Goal: Find specific page/section: Find specific page/section

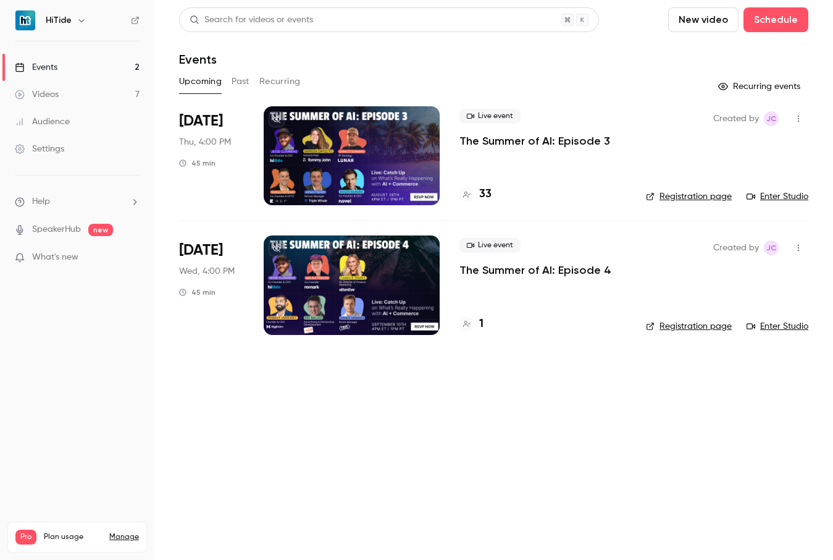
click at [49, 114] on link "Audience" at bounding box center [77, 121] width 154 height 27
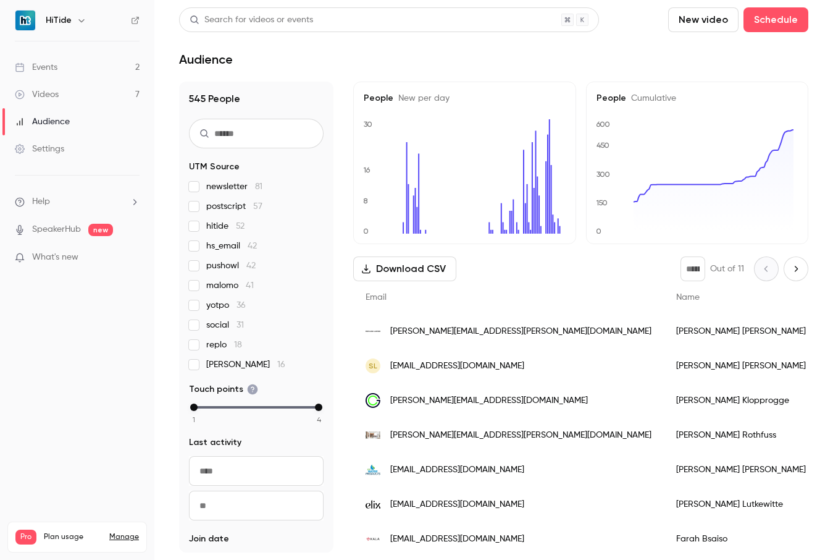
click at [81, 61] on link "Events 2" at bounding box center [77, 67] width 154 height 27
